Goal: Information Seeking & Learning: Learn about a topic

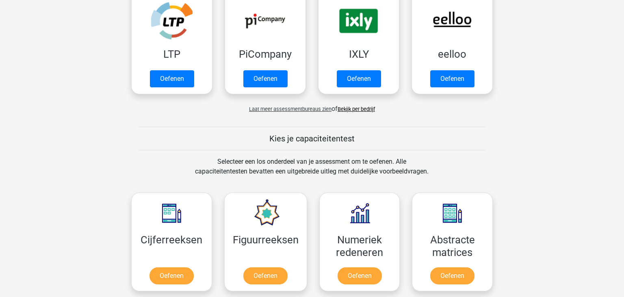
scroll to position [306, 0]
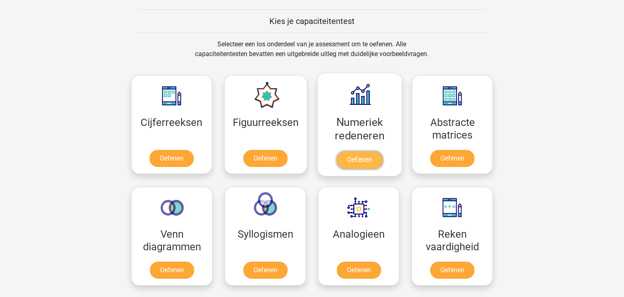
click at [367, 160] on link "Oefenen" at bounding box center [359, 160] width 46 height 18
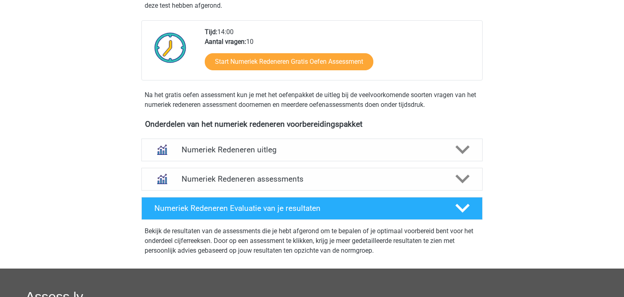
scroll to position [212, 0]
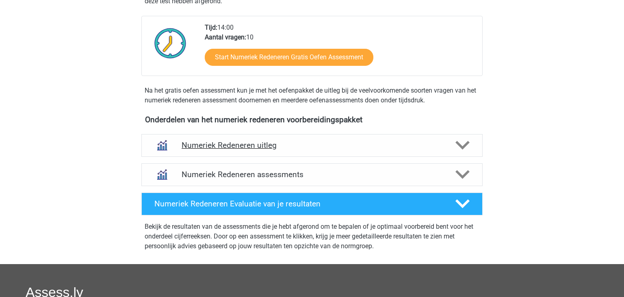
click at [340, 140] on div "Numeriek Redeneren uitleg" at bounding box center [311, 145] width 341 height 23
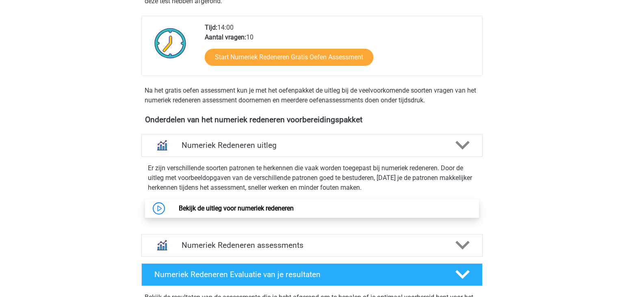
click at [244, 210] on link "Bekijk de uitleg voor numeriek redeneren" at bounding box center [236, 208] width 115 height 8
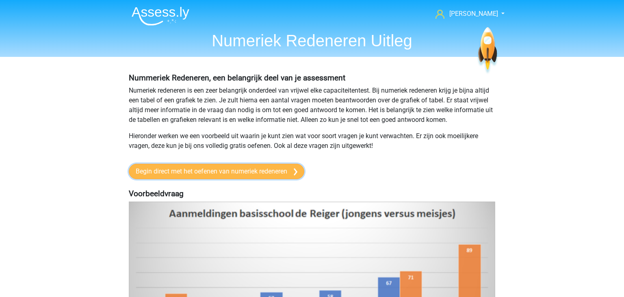
click at [267, 179] on link "Begin direct met het oefenen van numeriek redeneren" at bounding box center [216, 171] width 175 height 15
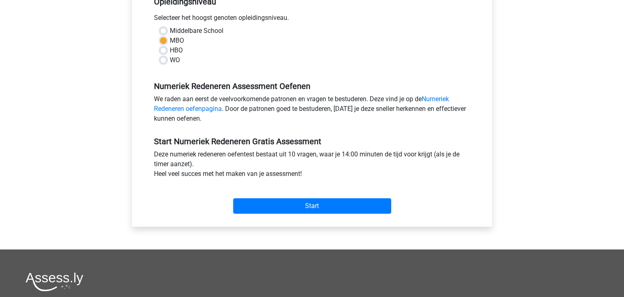
scroll to position [212, 0]
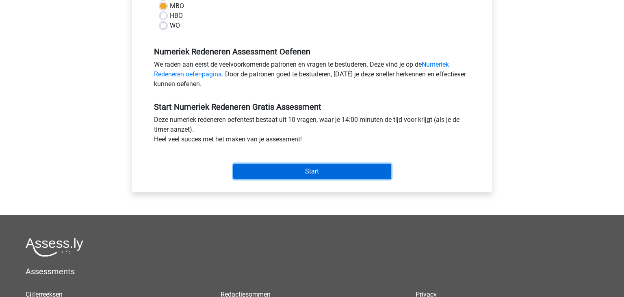
click at [350, 172] on input "Start" at bounding box center [312, 171] width 158 height 15
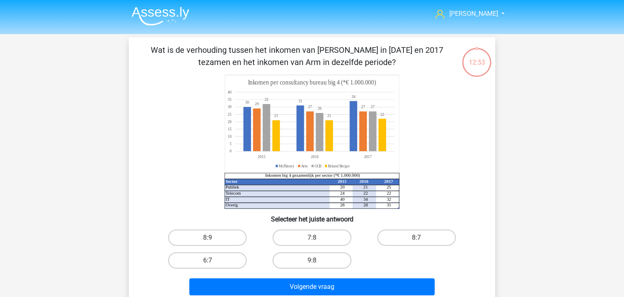
click at [158, 15] on img at bounding box center [161, 15] width 58 height 19
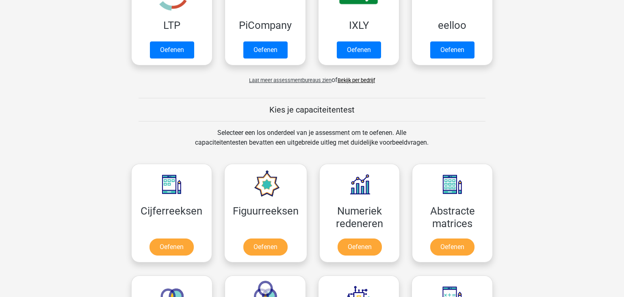
scroll to position [271, 0]
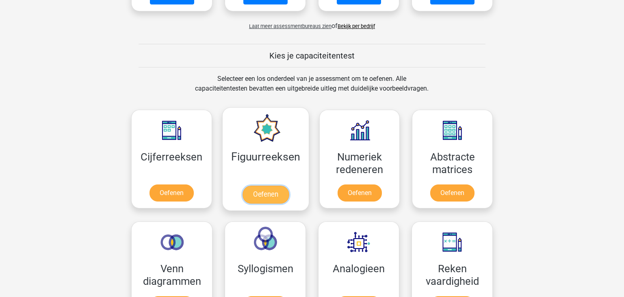
click at [264, 186] on link "Oefenen" at bounding box center [265, 195] width 46 height 18
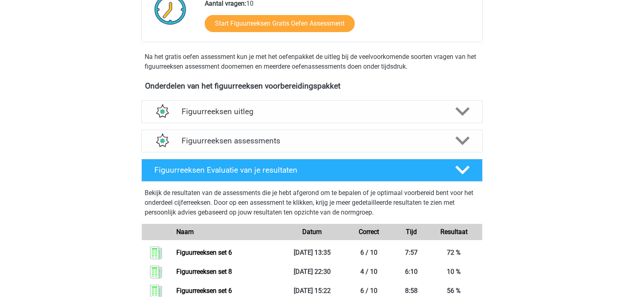
scroll to position [226, 0]
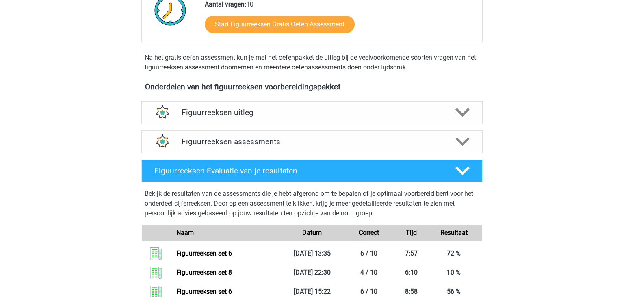
click at [394, 145] on h4 "Figuurreeksen assessments" at bounding box center [311, 141] width 261 height 9
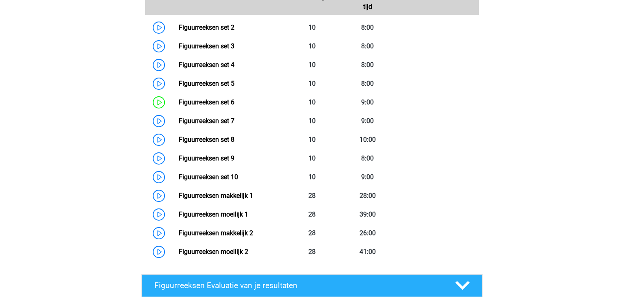
scroll to position [428, 0]
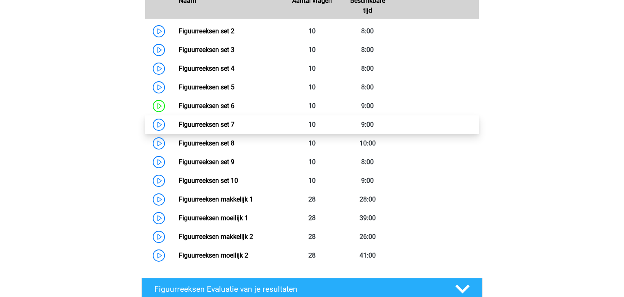
click at [213, 128] on link "Figuurreeksen set 7" at bounding box center [207, 125] width 56 height 8
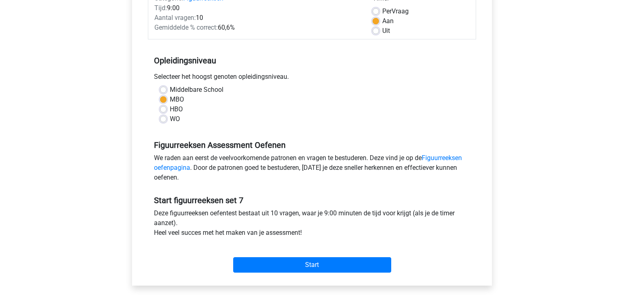
scroll to position [120, 0]
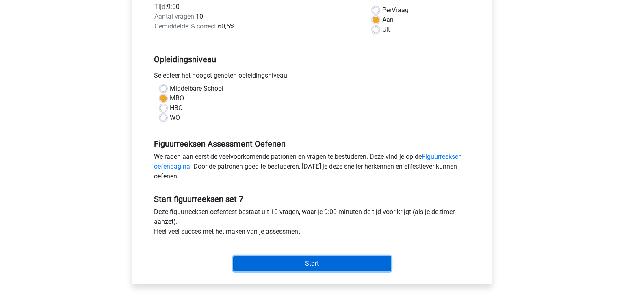
click at [348, 265] on input "Start" at bounding box center [312, 263] width 158 height 15
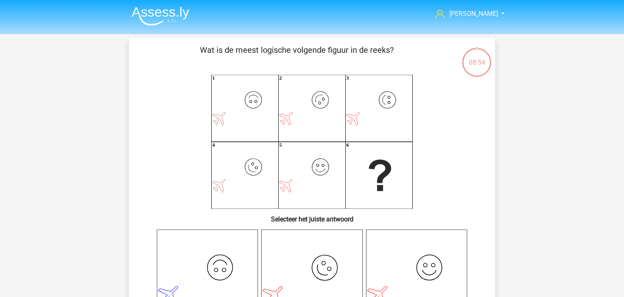
click at [175, 18] on img at bounding box center [161, 15] width 58 height 19
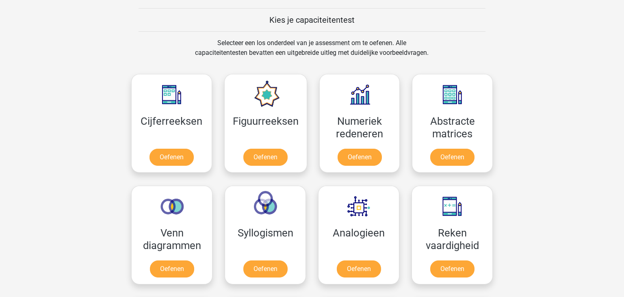
scroll to position [289, 0]
